Goal: Communication & Community: Connect with others

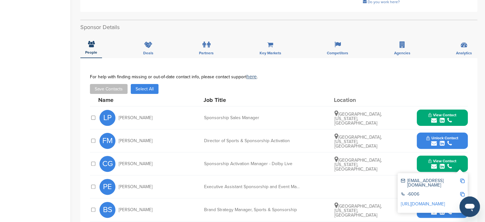
scroll to position [167, 0]
click at [455, 114] on span "View Contact" at bounding box center [442, 114] width 28 height 4
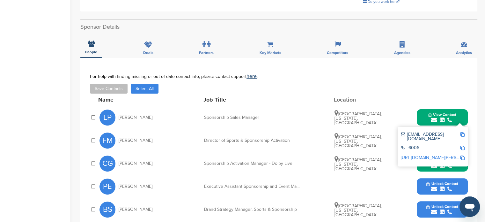
click at [463, 133] on img at bounding box center [462, 134] width 4 height 4
click at [461, 135] on img at bounding box center [462, 134] width 4 height 4
click at [4, 147] on div "Home Search My CRM Pitch Board My Pages Analytics Settings Help Center" at bounding box center [35, 134] width 70 height 559
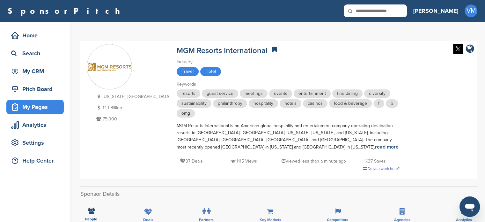
click at [39, 104] on div "My Pages" at bounding box center [37, 106] width 54 height 11
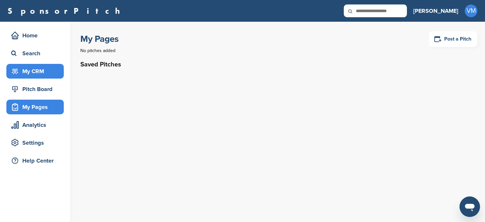
click at [45, 69] on div "My CRM" at bounding box center [37, 70] width 54 height 11
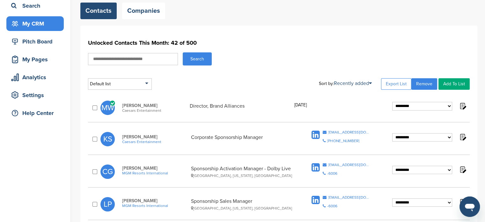
scroll to position [93, 0]
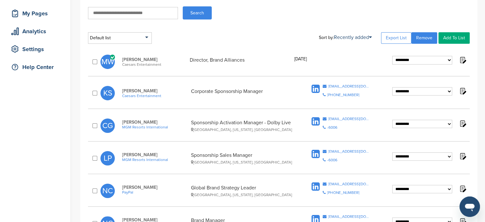
click at [136, 97] on span "Caesars Entertainment" at bounding box center [155, 95] width 66 height 4
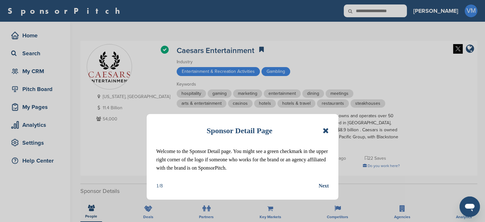
click at [325, 129] on icon at bounding box center [326, 131] width 6 height 8
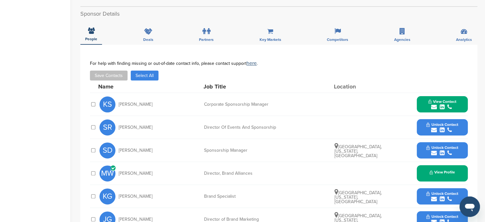
scroll to position [199, 0]
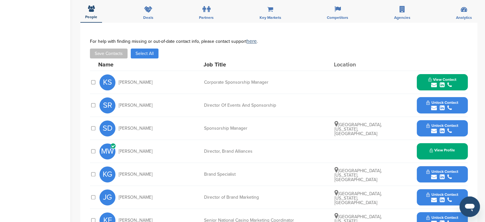
click at [441, 85] on icon "submit" at bounding box center [442, 85] width 5 height 6
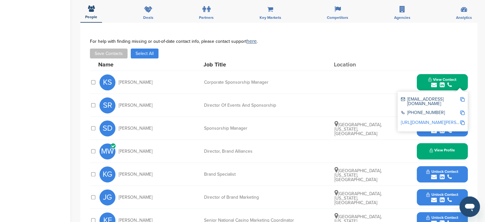
click at [463, 99] on img at bounding box center [462, 99] width 4 height 4
drag, startPoint x: 137, startPoint y: 80, endPoint x: 118, endPoint y: 82, distance: 18.9
click at [118, 82] on div "KS Kameelah Shareef" at bounding box center [135, 82] width 70 height 16
copy span "Kameelah"
click at [434, 149] on span "View Profile" at bounding box center [443, 150] width 26 height 4
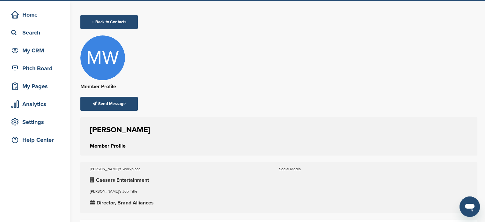
scroll to position [20, 0]
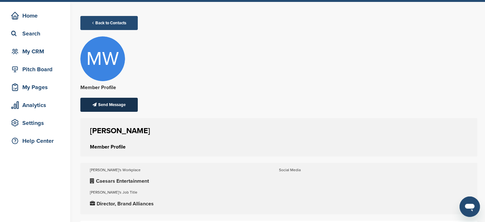
click at [111, 104] on div "Send Message" at bounding box center [108, 105] width 57 height 14
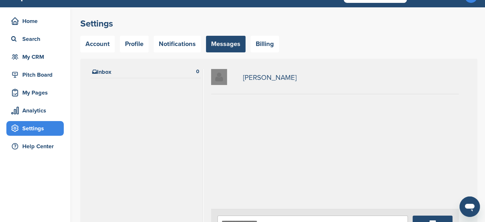
scroll to position [20, 0]
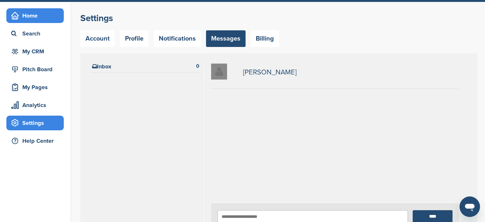
click at [37, 18] on div "Home" at bounding box center [37, 15] width 54 height 11
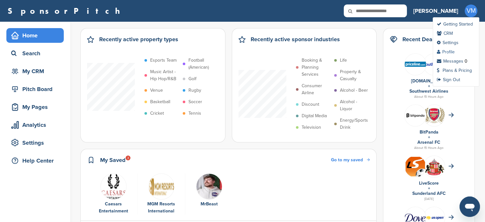
click at [450, 53] on link "Profile" at bounding box center [446, 51] width 18 height 5
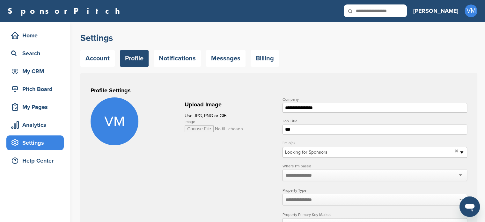
click at [202, 130] on input "Image" at bounding box center [214, 128] width 59 height 7
type input "**********"
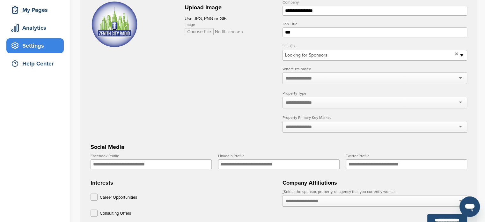
scroll to position [106, 0]
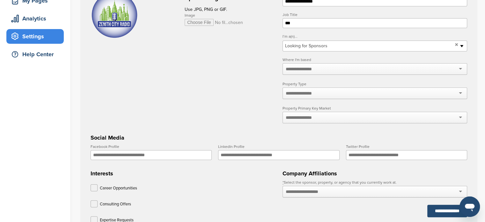
click at [329, 48] on span "Looking for Sponsors" at bounding box center [368, 46] width 167 height 8
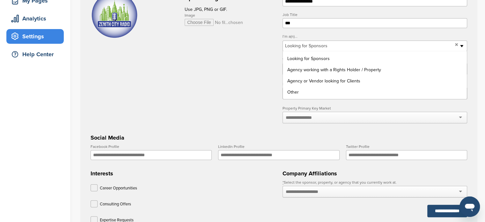
click at [200, 63] on form "**********" at bounding box center [279, 151] width 377 height 321
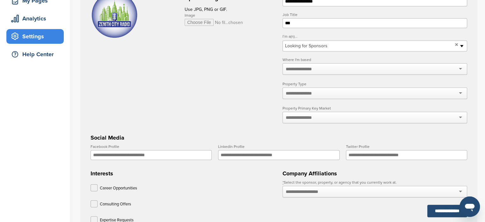
click at [313, 72] on input "text" at bounding box center [303, 69] width 34 height 6
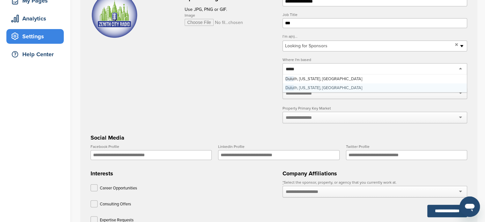
type input "******"
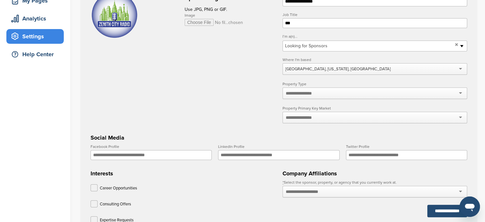
scroll to position [0, 0]
click at [328, 90] on div at bounding box center [375, 92] width 185 height 11
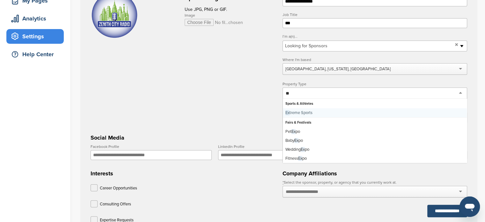
type input "*"
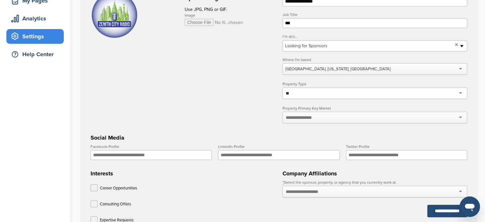
type input "*"
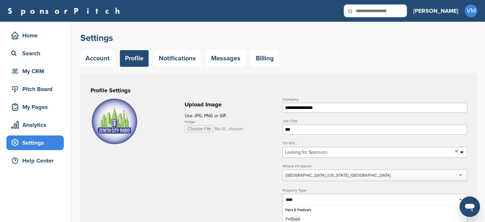
type input "****"
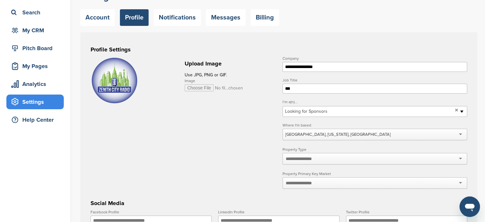
scroll to position [102, 0]
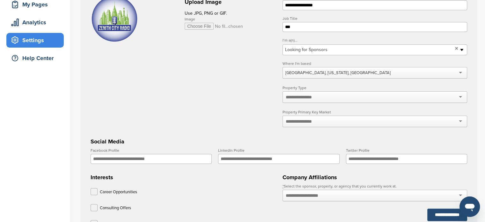
click at [321, 120] on div at bounding box center [375, 120] width 185 height 11
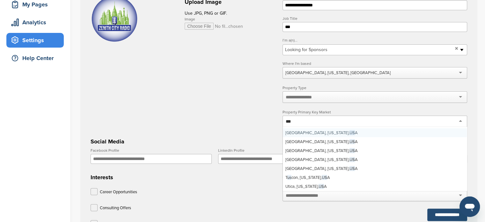
scroll to position [965, 0]
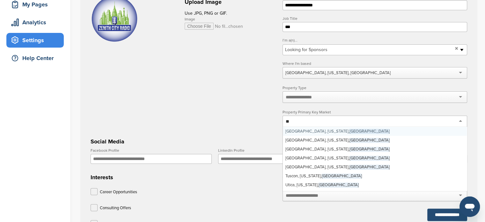
type input "*"
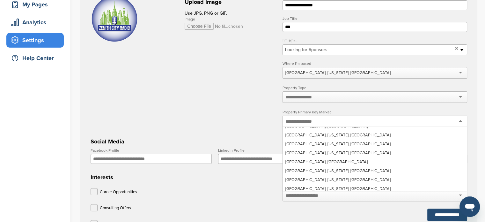
scroll to position [5018, 0]
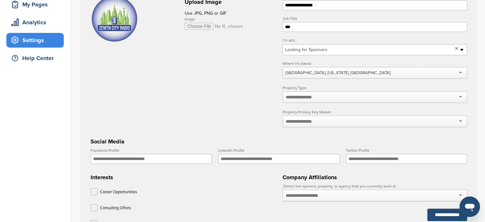
click at [237, 111] on form "**********" at bounding box center [279, 155] width 377 height 321
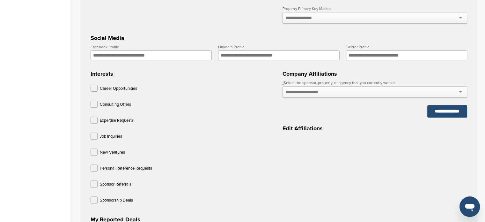
scroll to position [217, 0]
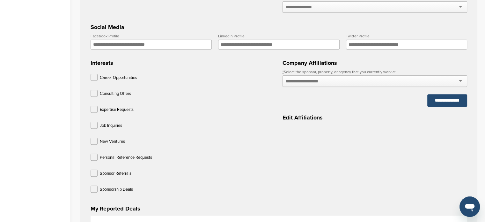
click at [333, 79] on div at bounding box center [375, 80] width 185 height 11
click at [94, 190] on label at bounding box center [94, 188] width 7 height 7
click at [95, 141] on label at bounding box center [94, 140] width 7 height 7
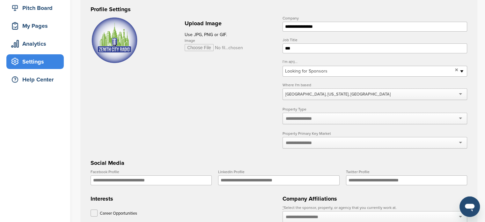
scroll to position [123, 0]
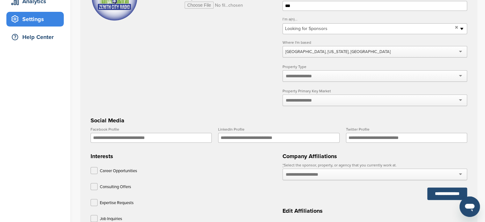
click at [152, 139] on input "Facebook Profile" at bounding box center [151, 138] width 121 height 10
paste input "**********"
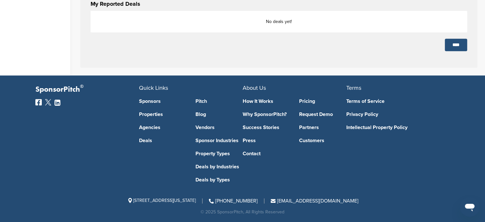
type input "**********"
click at [448, 42] on input "****" at bounding box center [456, 45] width 22 height 12
click at [457, 41] on input "****" at bounding box center [456, 45] width 22 height 12
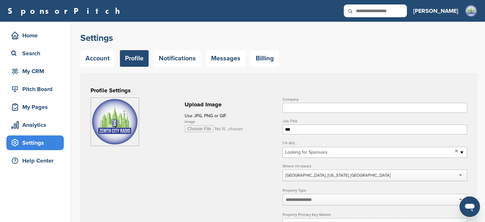
click at [326, 105] on input "Company" at bounding box center [375, 108] width 185 height 10
type input "**********"
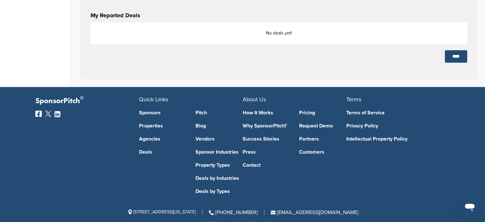
scroll to position [318, 0]
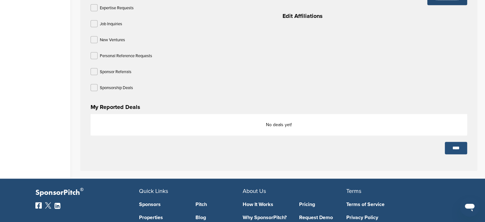
click at [454, 142] on input "****" at bounding box center [456, 148] width 22 height 12
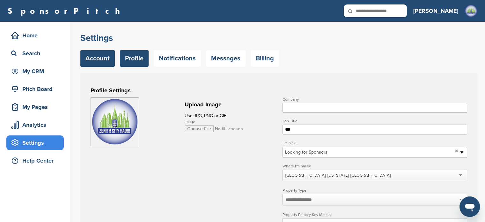
click at [103, 63] on link "Account" at bounding box center [97, 58] width 34 height 17
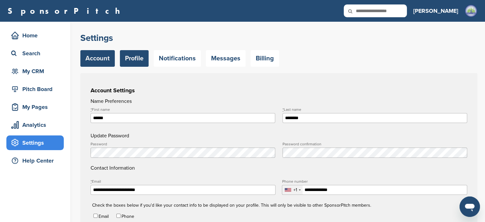
click at [148, 58] on link "Profile" at bounding box center [134, 58] width 29 height 17
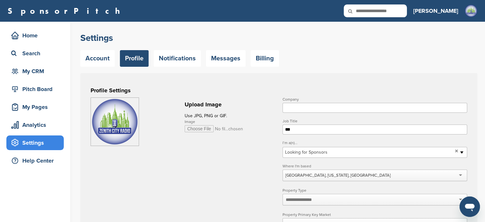
click at [308, 106] on input "Company" at bounding box center [375, 108] width 185 height 10
type input "**********"
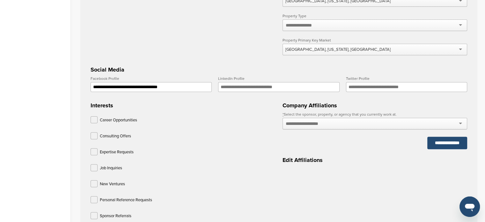
scroll to position [421, 0]
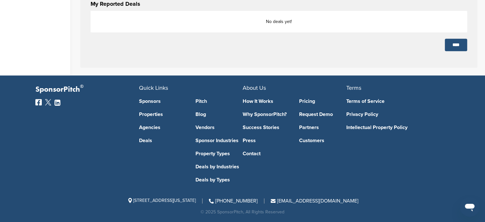
click at [451, 47] on input "****" at bounding box center [456, 45] width 22 height 12
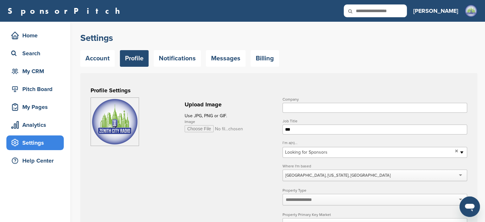
click at [315, 112] on input "Company" at bounding box center [375, 108] width 185 height 10
type input "**********"
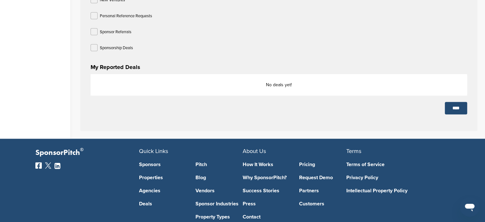
scroll to position [380, 0]
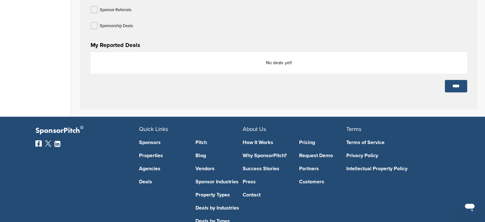
click at [451, 86] on input "****" at bounding box center [456, 86] width 22 height 12
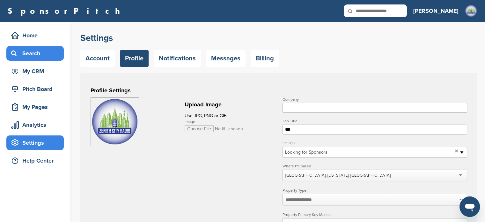
click at [37, 48] on div "Search" at bounding box center [37, 53] width 54 height 11
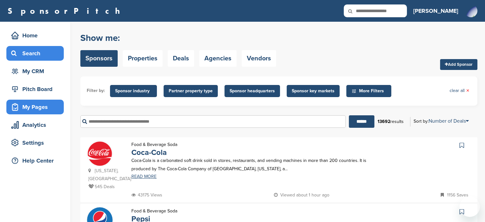
click at [48, 110] on div "My Pages" at bounding box center [37, 106] width 54 height 11
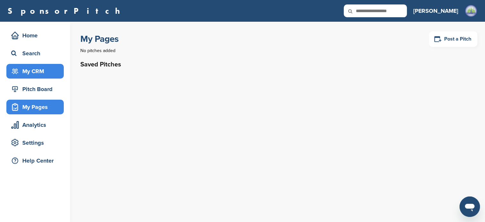
click at [35, 67] on div "My CRM" at bounding box center [37, 70] width 54 height 11
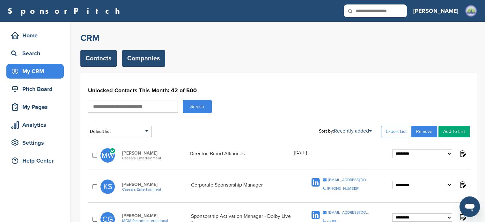
click at [144, 51] on link "Companies" at bounding box center [143, 58] width 43 height 17
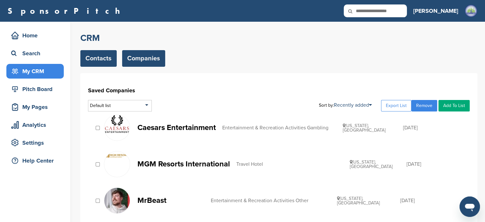
click at [92, 55] on link "Contacts" at bounding box center [98, 58] width 36 height 17
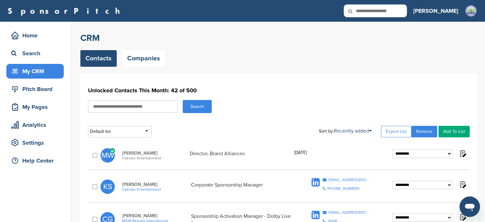
click at [104, 152] on span "MW" at bounding box center [107, 155] width 14 height 14
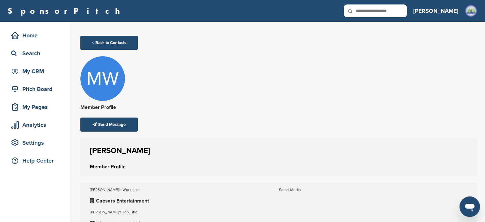
click at [117, 116] on div "Back to Contacts MW Member Profile Send Message" at bounding box center [112, 83] width 64 height 108
click at [108, 126] on div "Send Message" at bounding box center [108, 124] width 57 height 14
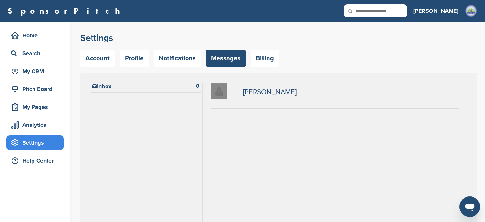
click at [109, 115] on div at bounding box center [146, 161] width 110 height 130
click at [272, 89] on link "[PERSON_NAME]" at bounding box center [270, 91] width 54 height 7
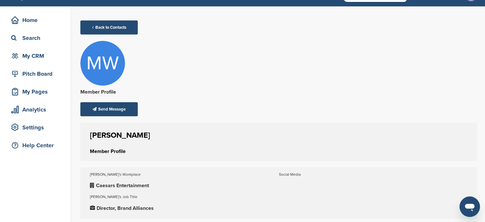
scroll to position [9, 0]
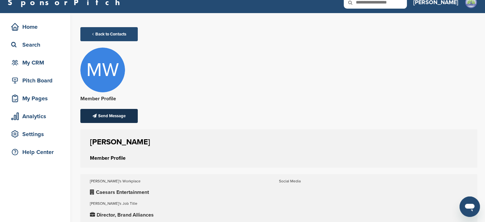
click at [100, 113] on div "Send Message" at bounding box center [108, 116] width 57 height 14
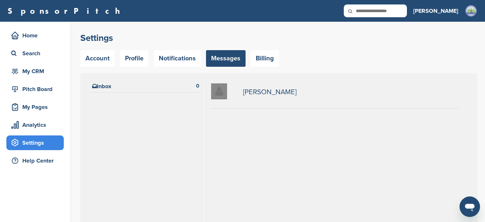
click at [264, 140] on div at bounding box center [335, 169] width 248 height 107
click at [249, 141] on div at bounding box center [335, 169] width 248 height 107
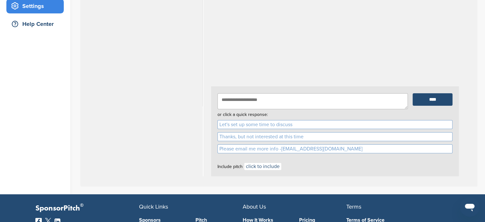
scroll to position [137, 0]
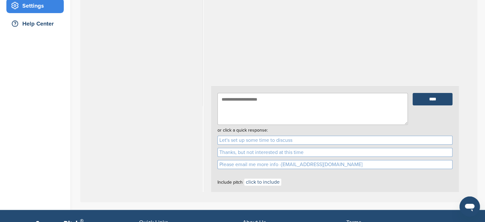
click at [291, 105] on textarea at bounding box center [313, 109] width 190 height 32
click at [280, 96] on textarea "To enrich screen reader interactions, please activate Accessibility in Grammarl…" at bounding box center [313, 109] width 190 height 32
paste textarea "**********"
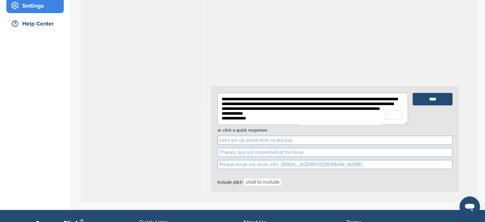
scroll to position [230, 0]
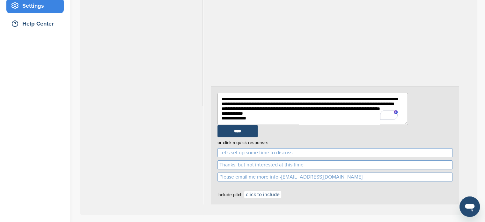
click at [251, 111] on textarea "To enrich screen reader interactions, please activate Accessibility in Grammarl…" at bounding box center [313, 109] width 190 height 32
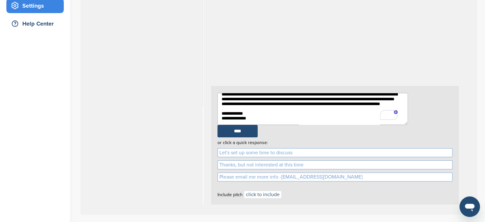
click at [342, 99] on textarea "To enrich screen reader interactions, please activate Accessibility in Grammarl…" at bounding box center [313, 109] width 190 height 32
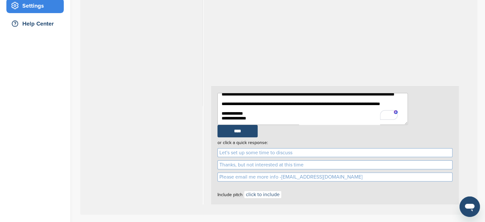
scroll to position [0, 0]
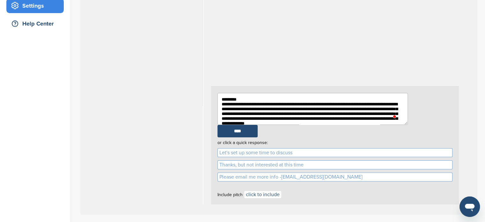
click at [241, 96] on textarea "To enrich screen reader interactions, please activate Accessibility in Grammarl…" at bounding box center [313, 109] width 190 height 32
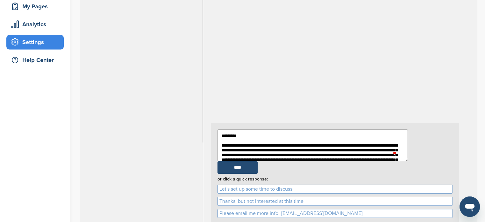
scroll to position [112, 0]
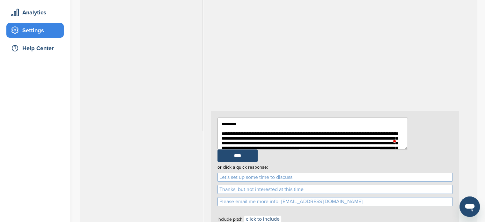
click at [237, 124] on textarea "To enrich screen reader interactions, please activate Accessibility in Grammarl…" at bounding box center [313, 133] width 190 height 32
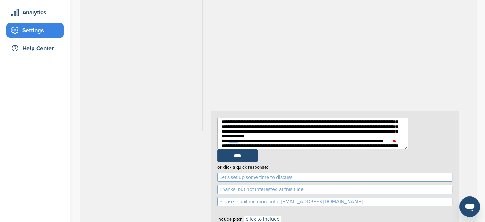
scroll to position [0, 0]
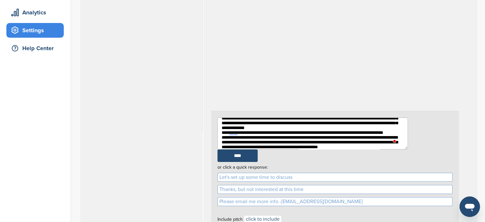
click at [254, 138] on textarea "To enrich screen reader interactions, please activate Accessibility in Grammarl…" at bounding box center [313, 133] width 190 height 32
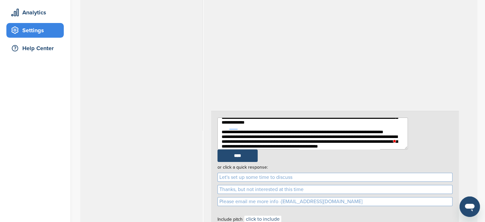
click at [253, 144] on textarea "To enrich screen reader interactions, please activate Accessibility in Grammarl…" at bounding box center [313, 133] width 190 height 32
click at [250, 147] on textarea "To enrich screen reader interactions, please activate Accessibility in Grammarl…" at bounding box center [313, 133] width 190 height 32
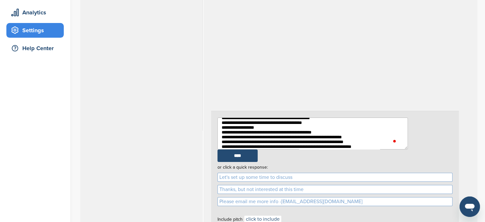
click at [266, 128] on textarea "To enrich screen reader interactions, please activate Accessibility in Grammarl…" at bounding box center [313, 133] width 190 height 32
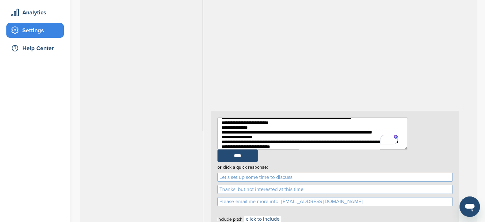
click at [263, 127] on textarea "To enrich screen reader interactions, please activate Accessibility in Grammarl…" at bounding box center [313, 133] width 190 height 32
click at [221, 127] on textarea "To enrich screen reader interactions, please activate Accessibility in Grammarl…" at bounding box center [313, 133] width 190 height 32
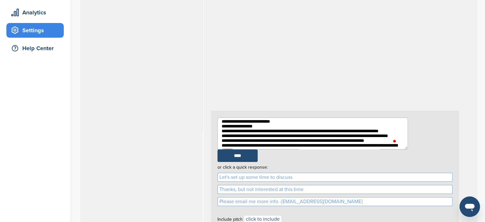
click at [380, 122] on textarea "To enrich screen reader interactions, please activate Accessibility in Grammarl…" at bounding box center [313, 133] width 190 height 32
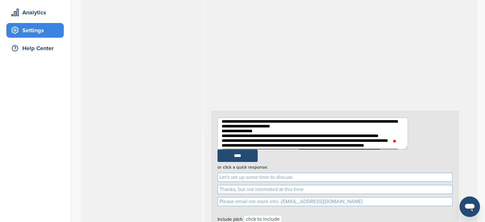
click at [289, 137] on textarea "To enrich screen reader interactions, please activate Accessibility in Grammarl…" at bounding box center [313, 133] width 190 height 32
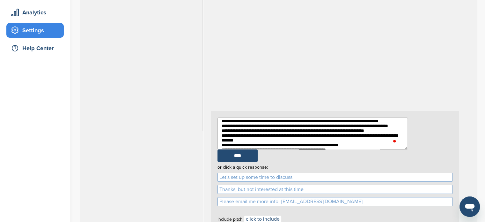
click at [252, 133] on textarea "To enrich screen reader interactions, please activate Accessibility in Grammarl…" at bounding box center [313, 133] width 190 height 32
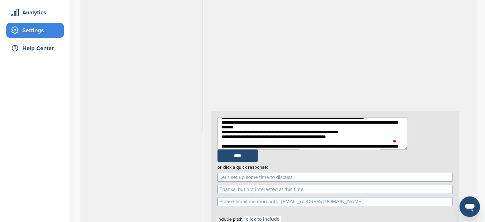
click at [278, 127] on textarea "To enrich screen reader interactions, please activate Accessibility in Grammarl…" at bounding box center [313, 133] width 190 height 32
click at [223, 142] on textarea "To enrich screen reader interactions, please activate Accessibility in Grammarl…" at bounding box center [313, 133] width 190 height 32
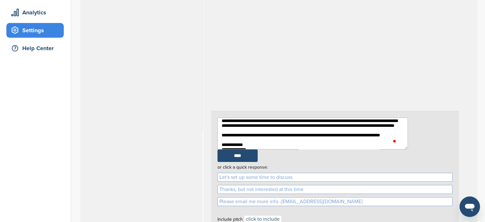
click at [219, 136] on textarea "To enrich screen reader interactions, please activate Accessibility in Grammarl…" at bounding box center [313, 133] width 190 height 32
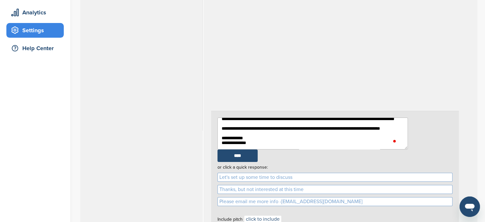
drag, startPoint x: 223, startPoint y: 130, endPoint x: 235, endPoint y: 130, distance: 11.5
click at [225, 130] on textarea "To enrich screen reader interactions, please activate Accessibility in Grammarl…" at bounding box center [313, 133] width 190 height 32
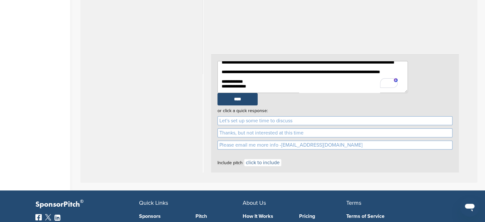
type textarea "**********"
click at [274, 148] on div "Inbox 0 [PERSON_NAME] **** or click a quick response: Let's set up some time to…" at bounding box center [278, 43] width 397 height 278
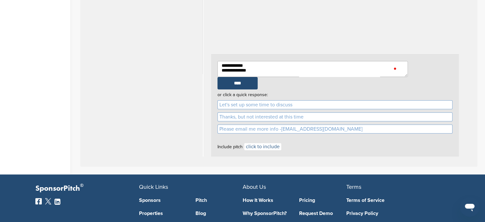
click at [271, 143] on link "click to include" at bounding box center [262, 146] width 37 height 7
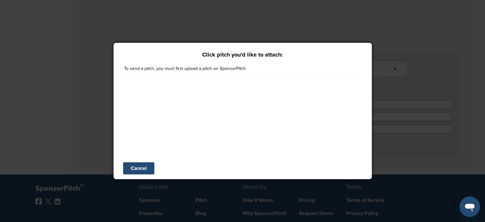
click at [147, 169] on link "Cancel" at bounding box center [138, 168] width 31 height 12
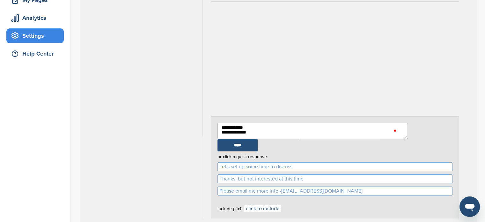
click at [257, 139] on input "****" at bounding box center [238, 145] width 40 height 12
